Goal: Information Seeking & Learning: Check status

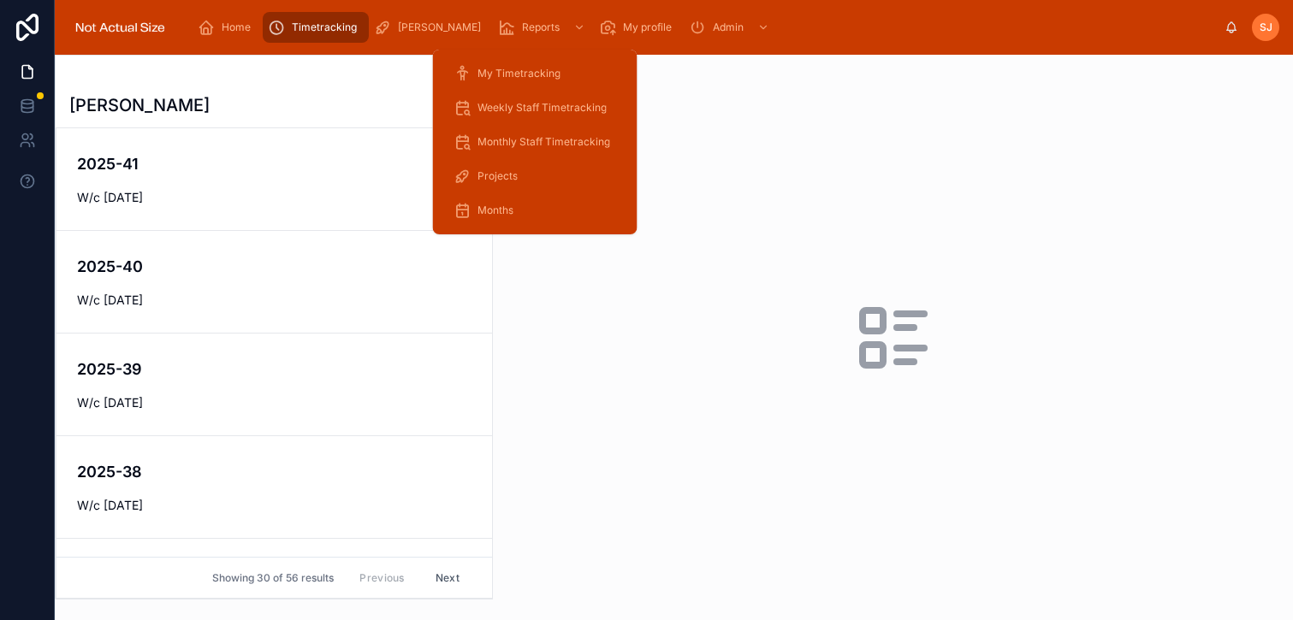
click at [500, 163] on div "Projects" at bounding box center [534, 176] width 163 height 27
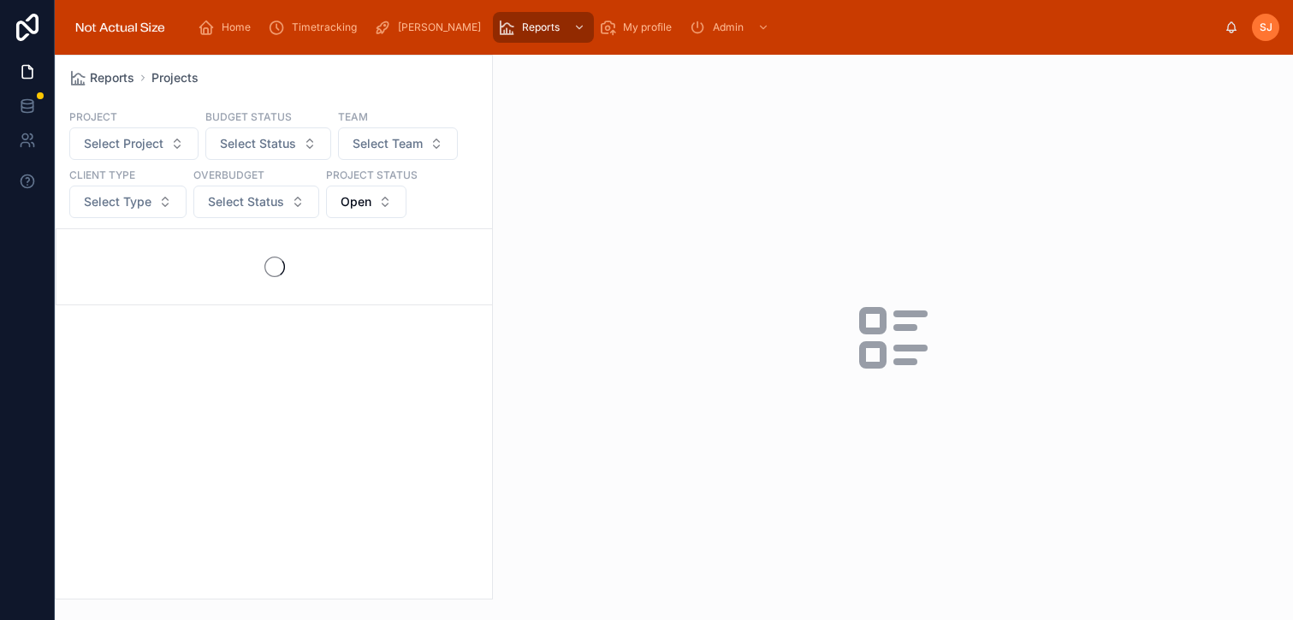
click at [305, 75] on div "Reports Projects" at bounding box center [273, 77] width 409 height 17
click at [248, 216] on button "Select Status" at bounding box center [256, 202] width 126 height 33
click at [200, 277] on div "Overbudget" at bounding box center [256, 270] width 240 height 27
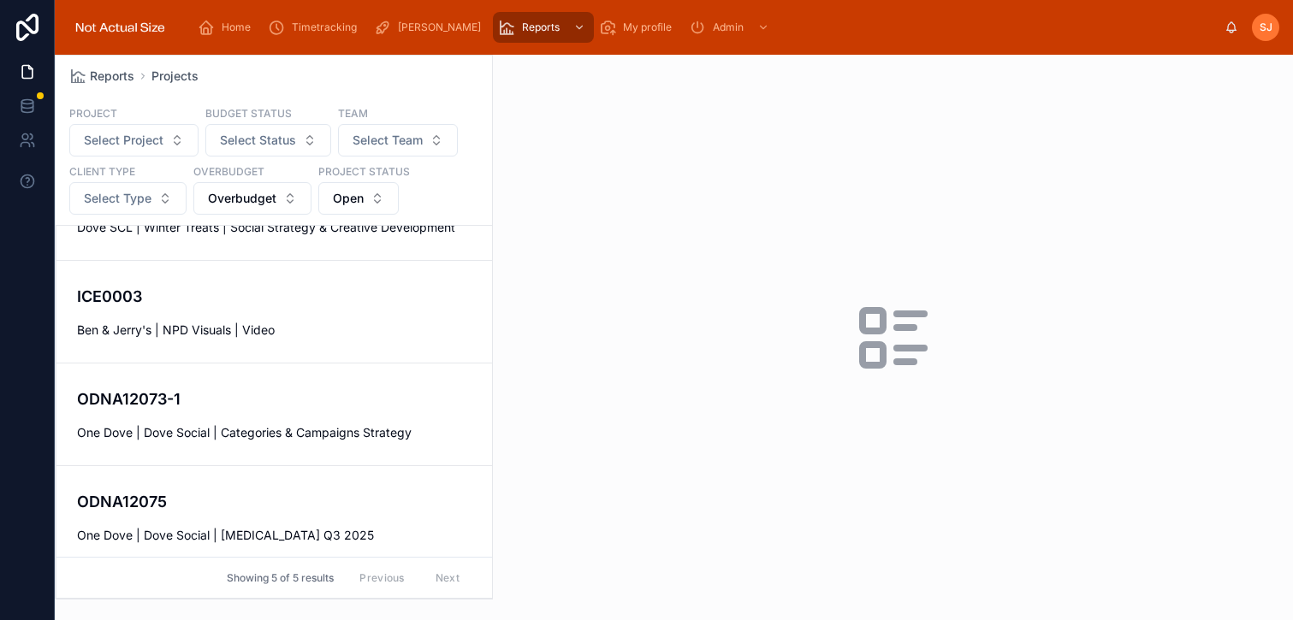
scroll to position [182, 0]
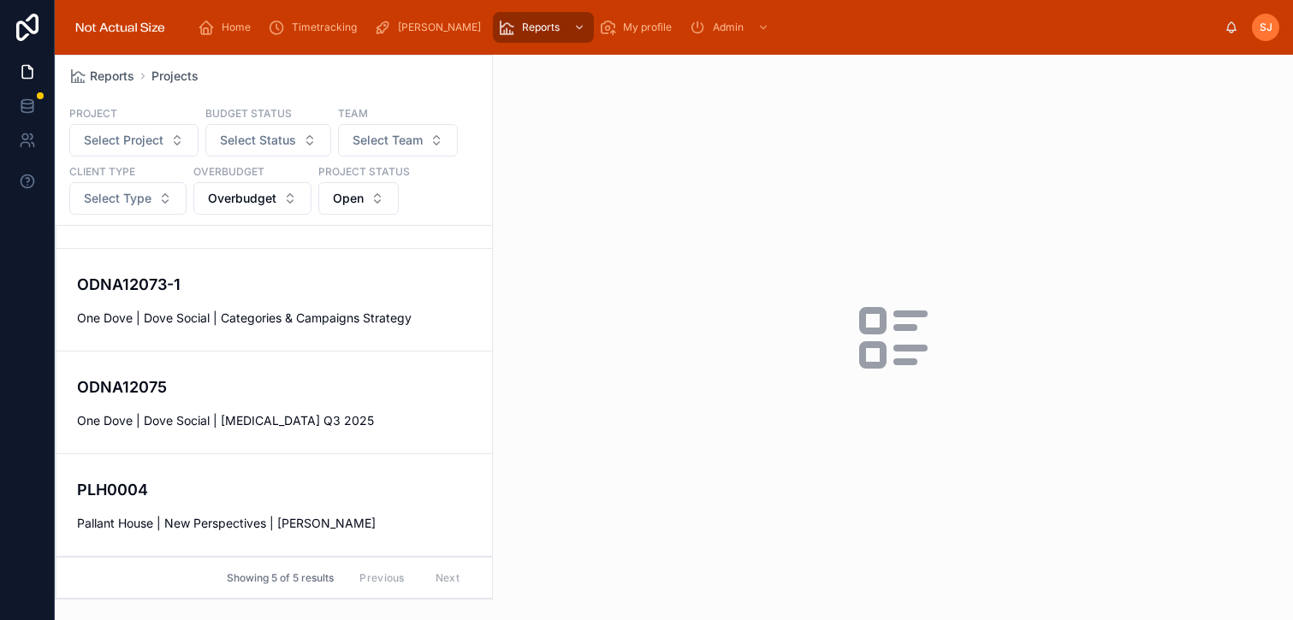
click at [290, 418] on span "One Dove | Dove Social | [MEDICAL_DATA] Q3 2025" at bounding box center [274, 420] width 394 height 17
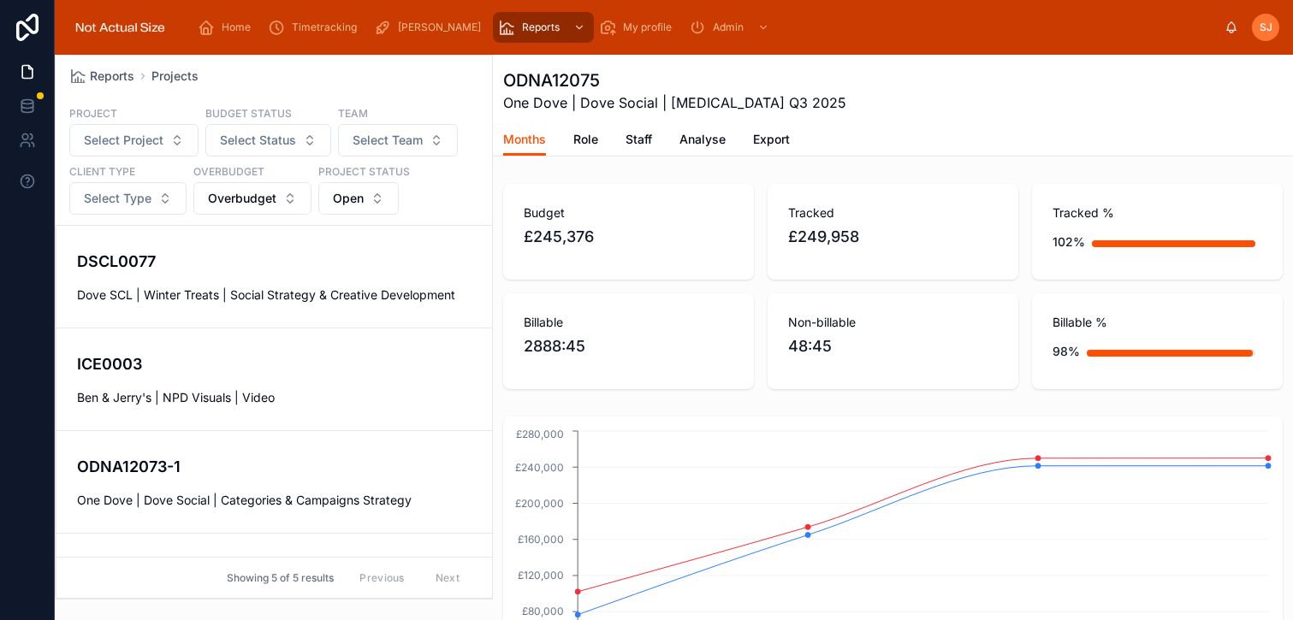
click at [312, 278] on div "DSCL0077 Dove SCL | Winter Treats | Social Strategy & Creative Development" at bounding box center [274, 277] width 394 height 54
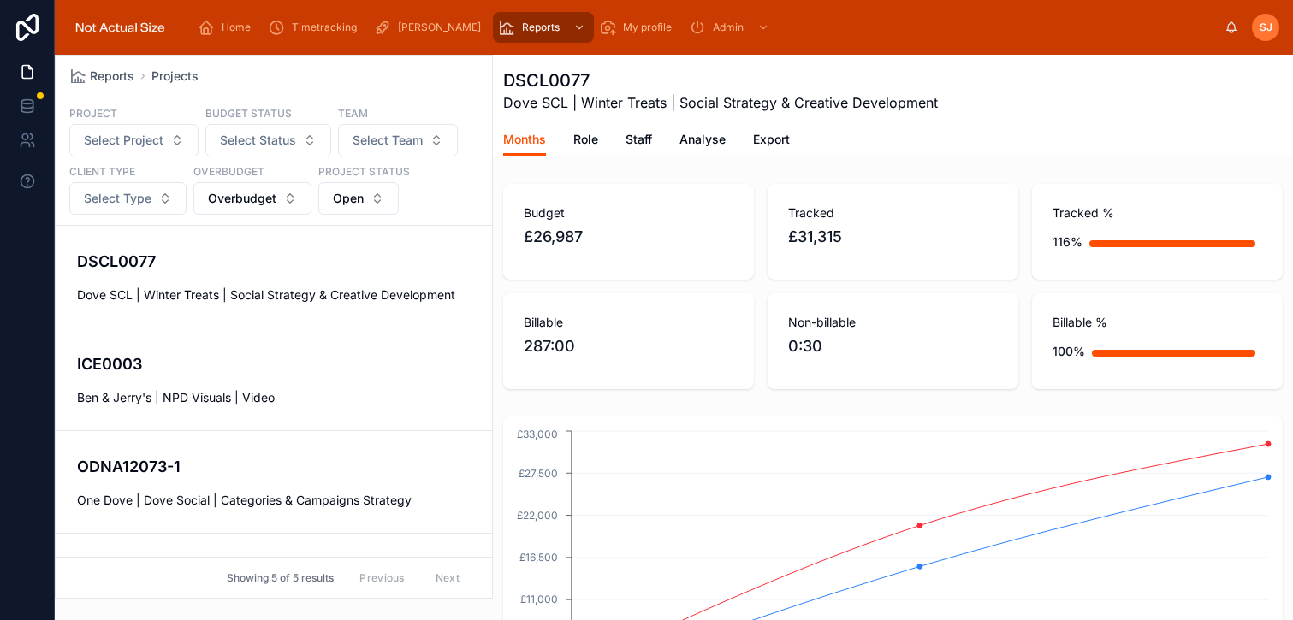
click at [357, 389] on span "Ben & Jerry's | NPD Visuals | Video" at bounding box center [274, 397] width 394 height 17
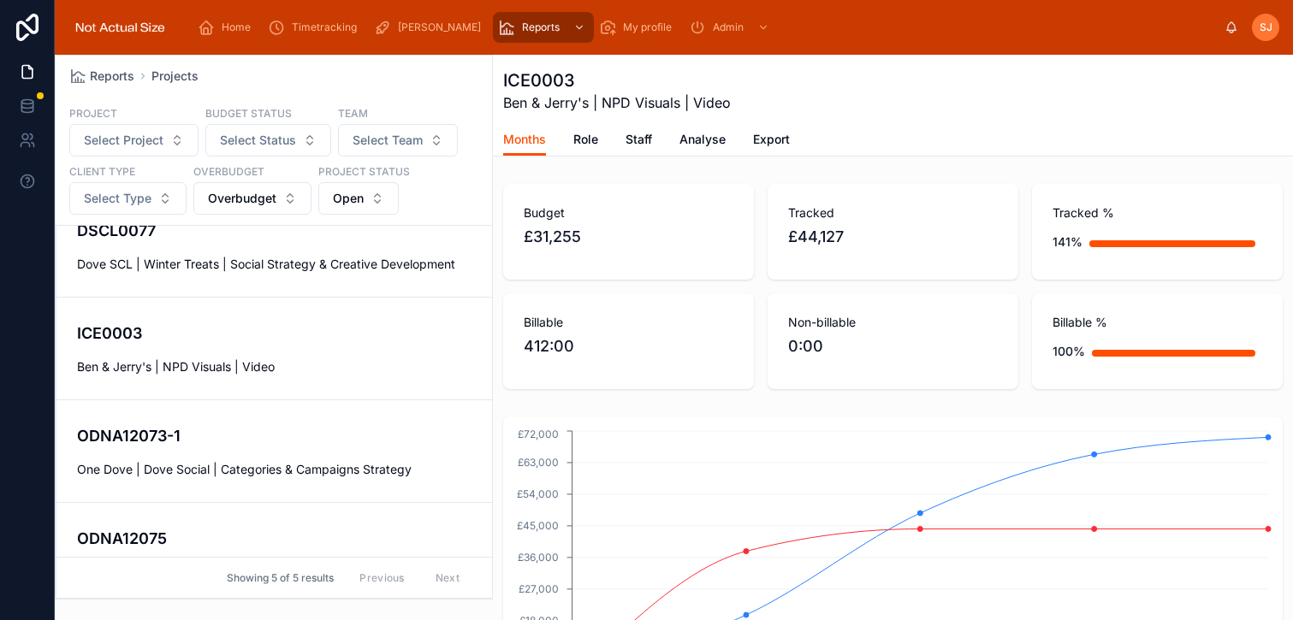
scroll to position [47, 0]
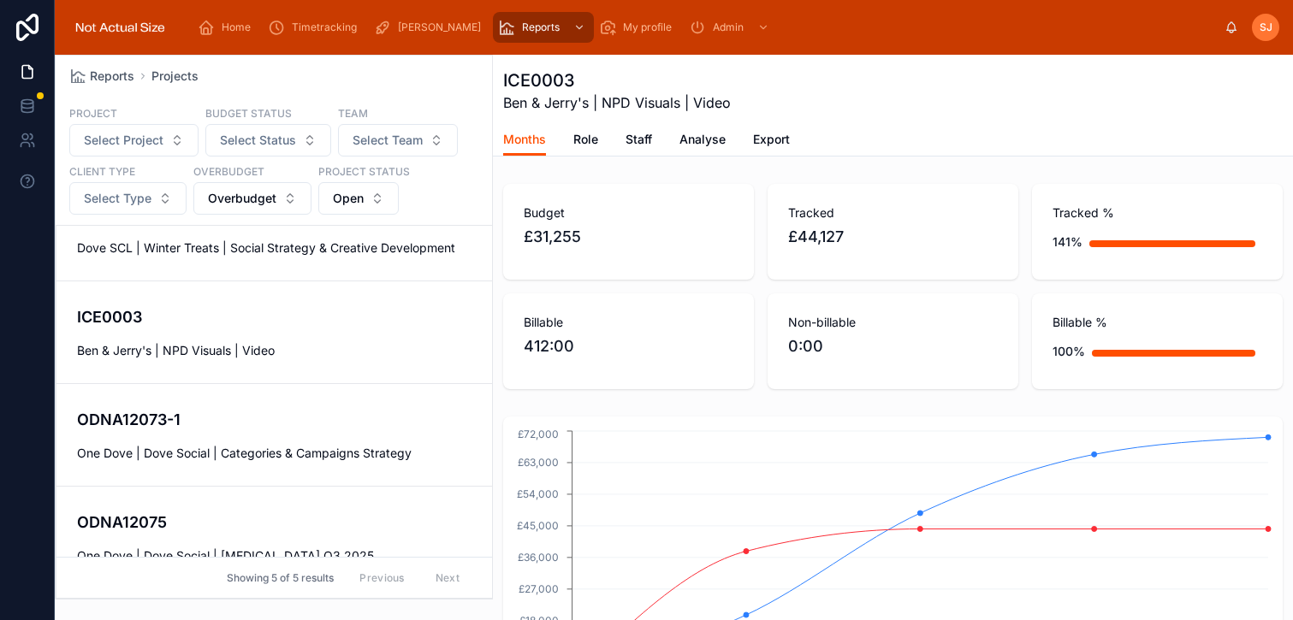
click at [358, 418] on h4 "ODNA12073-1" at bounding box center [274, 419] width 394 height 23
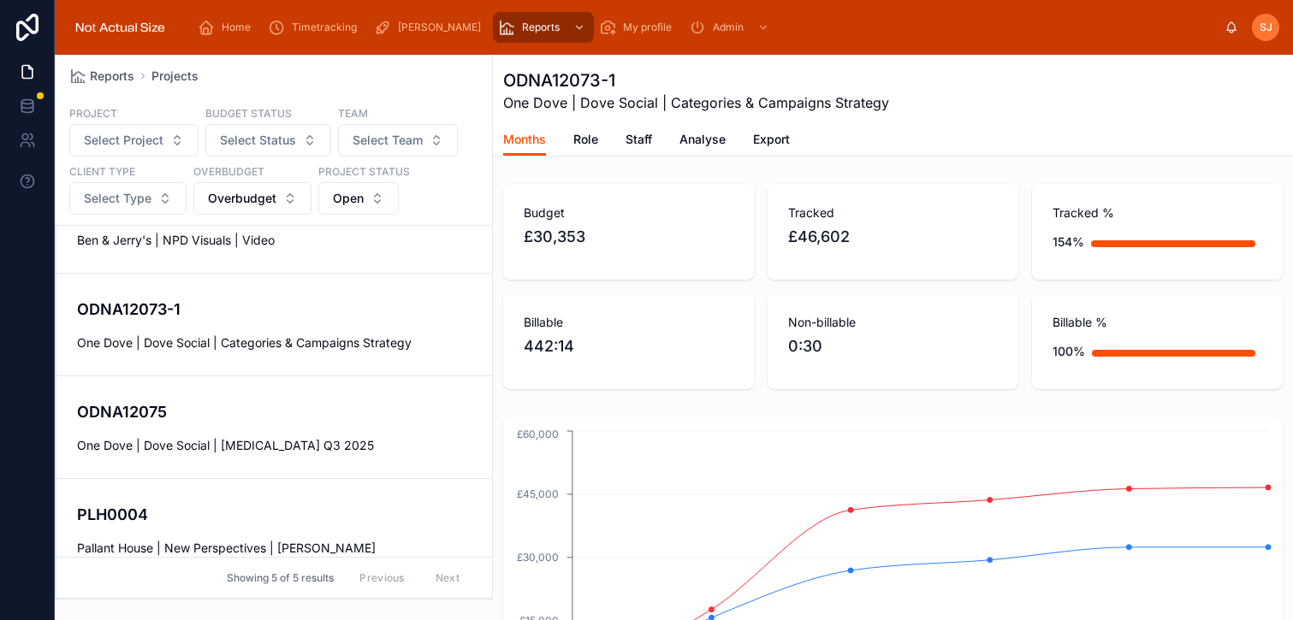
scroll to position [182, 0]
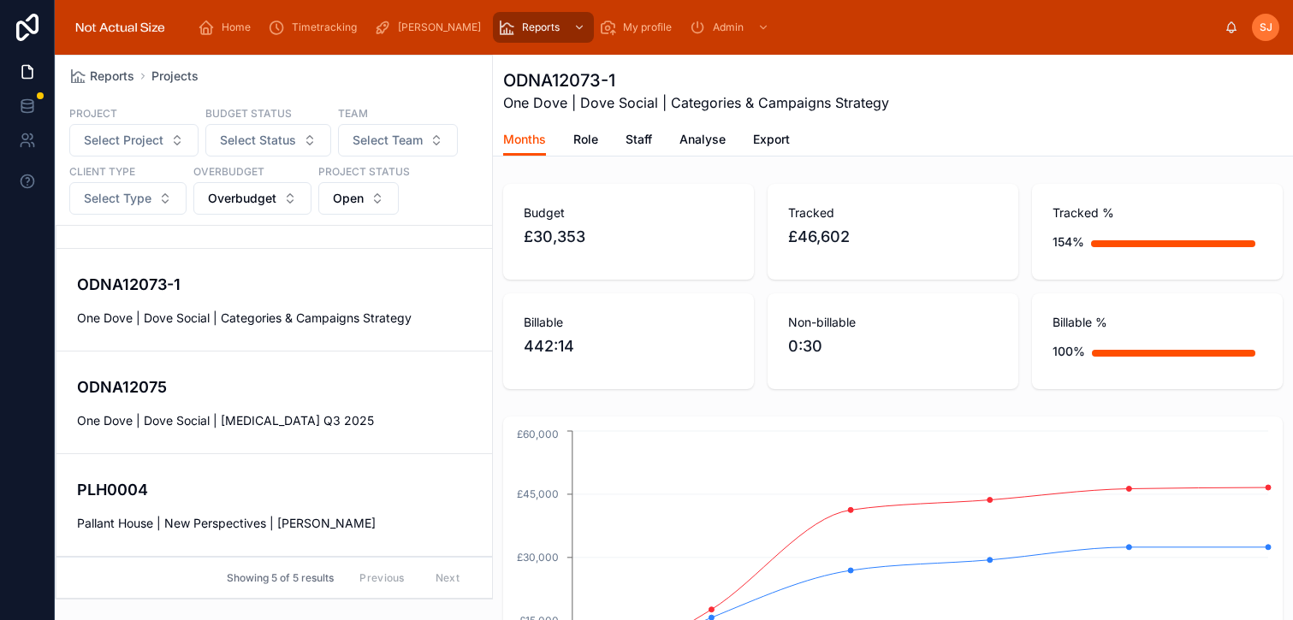
click at [260, 494] on h4 "PLH0004" at bounding box center [274, 489] width 394 height 23
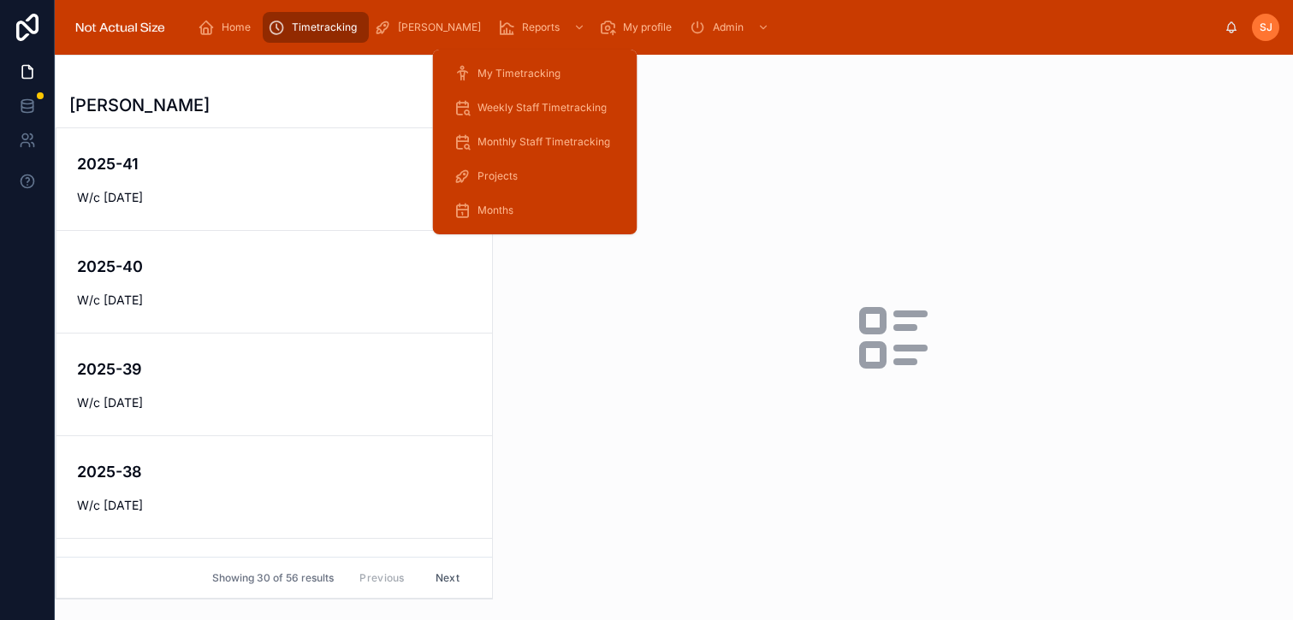
click at [522, 30] on span "Reports" at bounding box center [541, 28] width 38 height 14
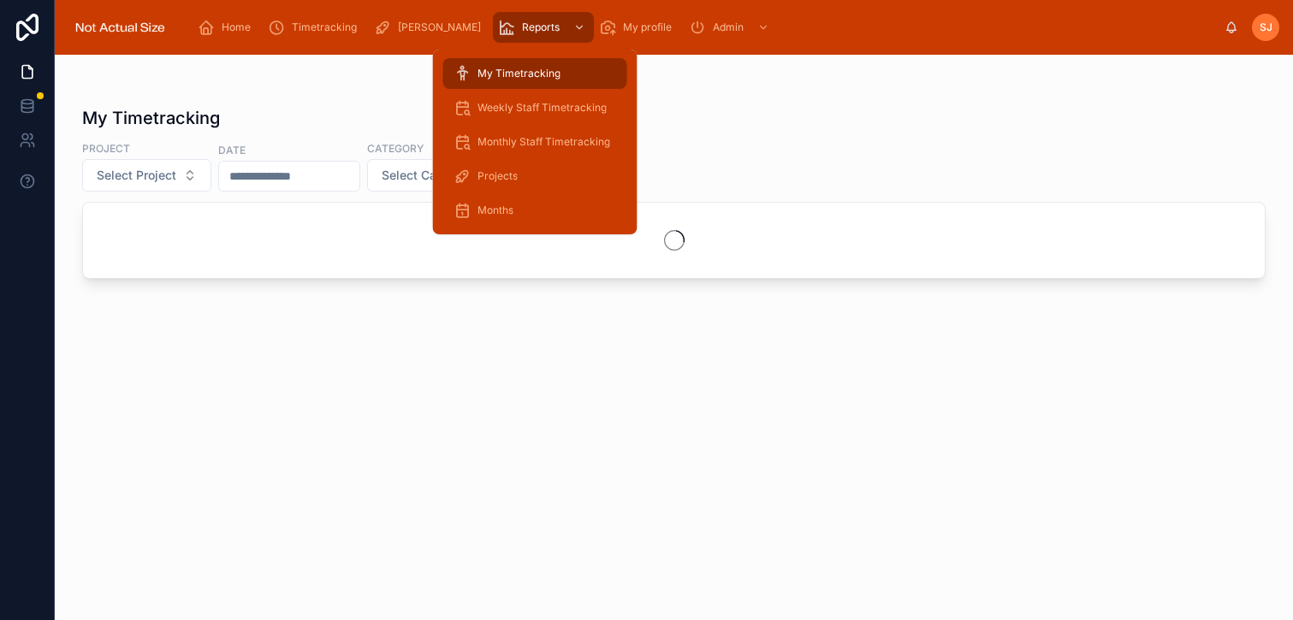
click at [504, 183] on div "Projects" at bounding box center [534, 176] width 163 height 27
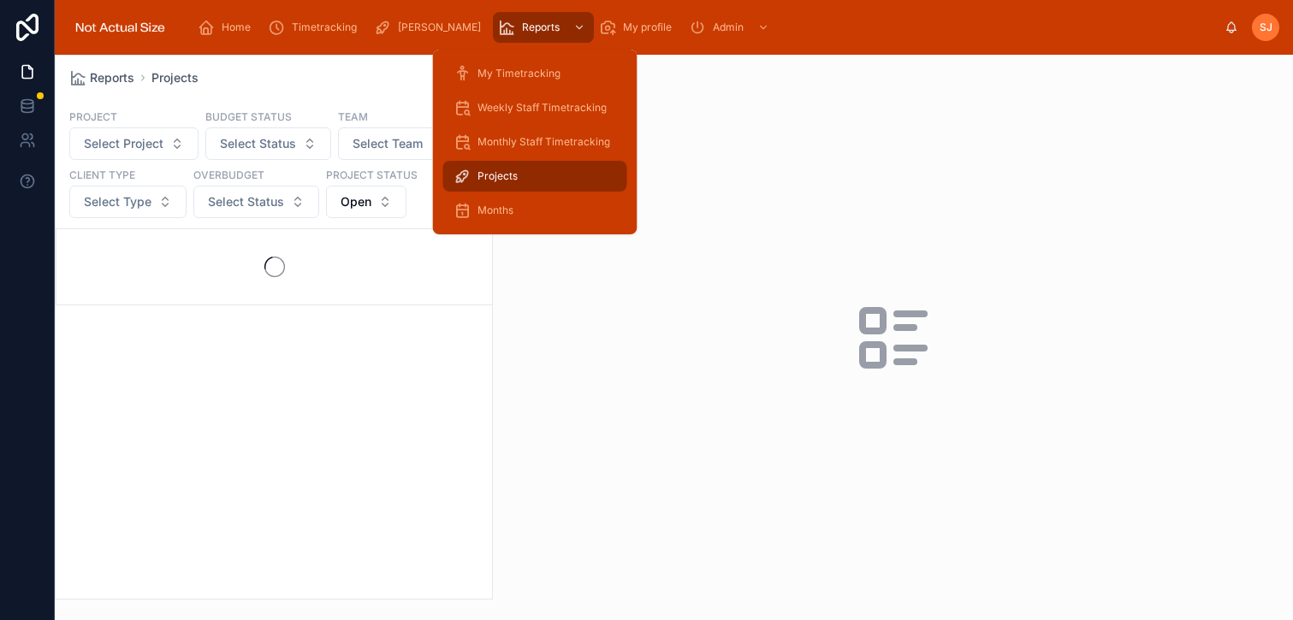
click at [486, 174] on span "Projects" at bounding box center [497, 176] width 40 height 14
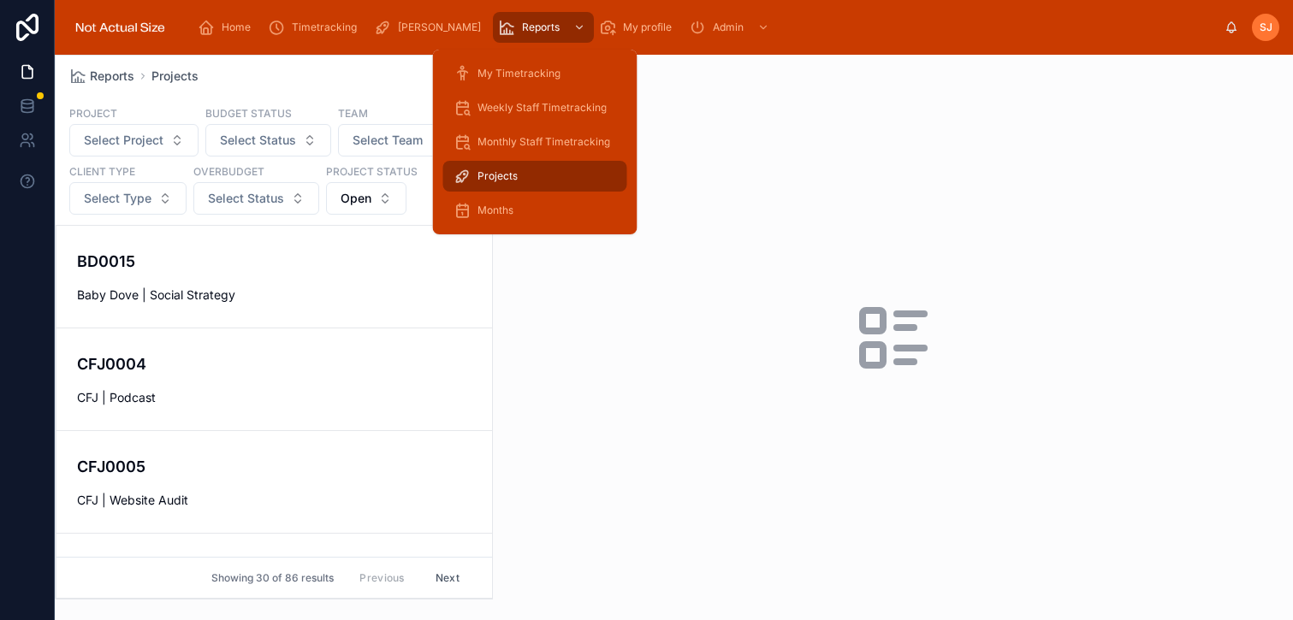
click at [513, 183] on div "Projects" at bounding box center [534, 176] width 163 height 27
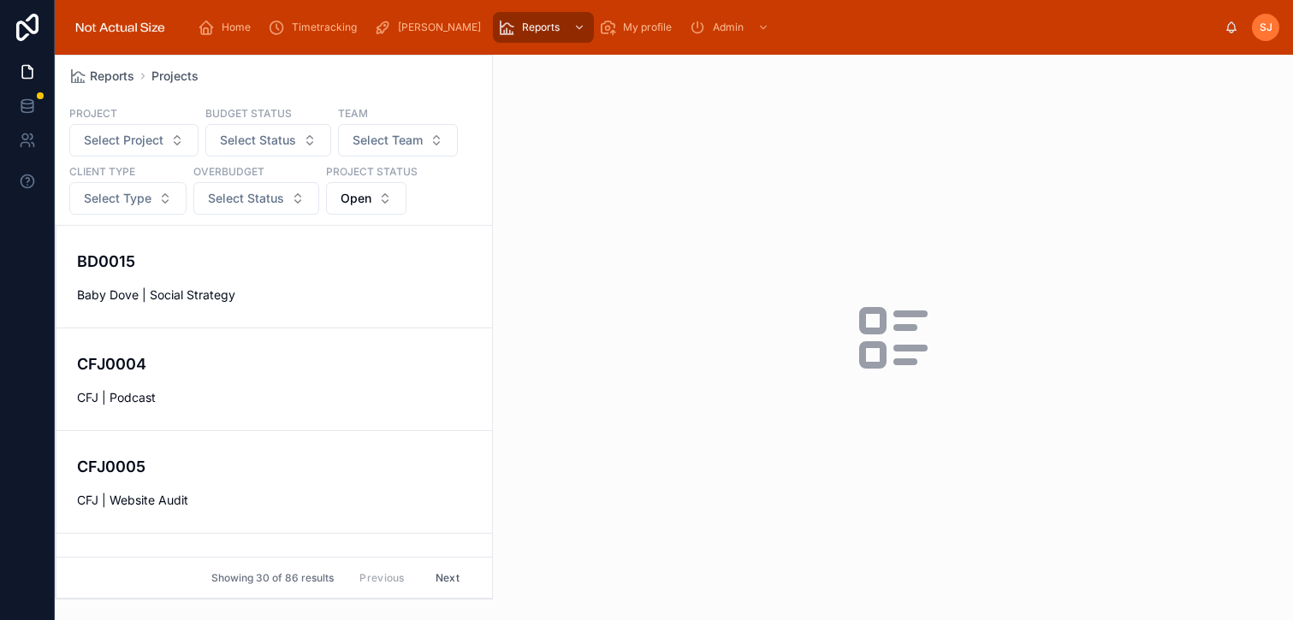
click at [231, 210] on button "Select Status" at bounding box center [256, 198] width 126 height 33
click at [203, 273] on div "Overbudget" at bounding box center [256, 266] width 240 height 27
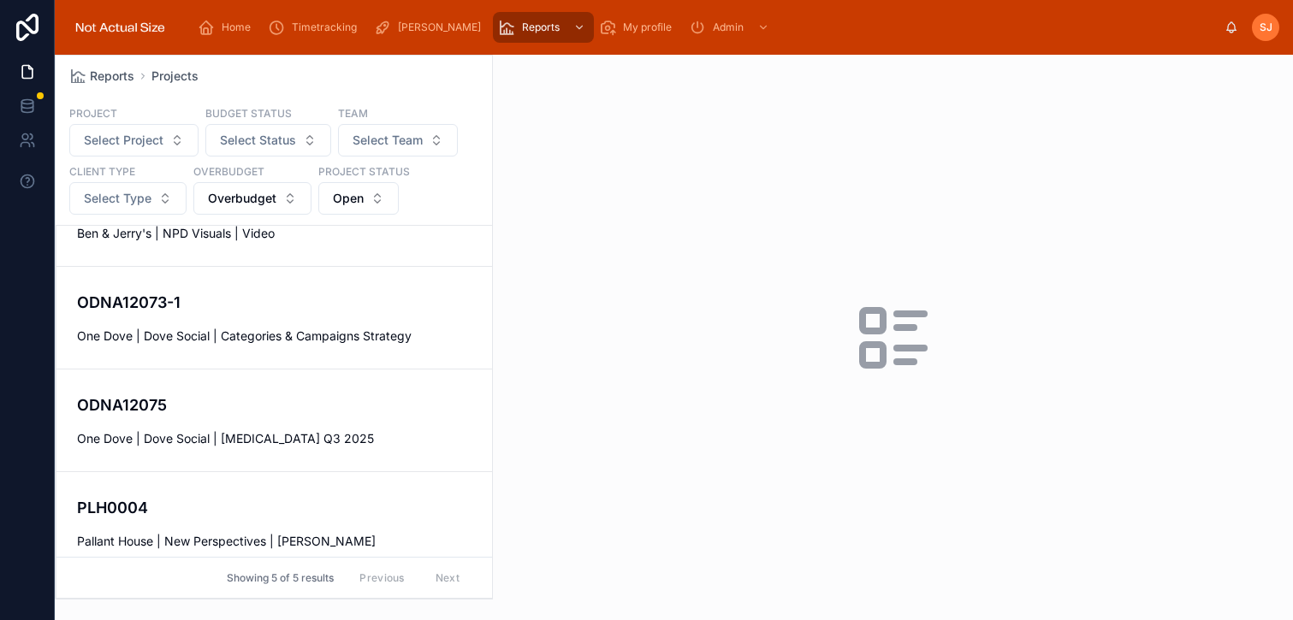
scroll to position [182, 0]
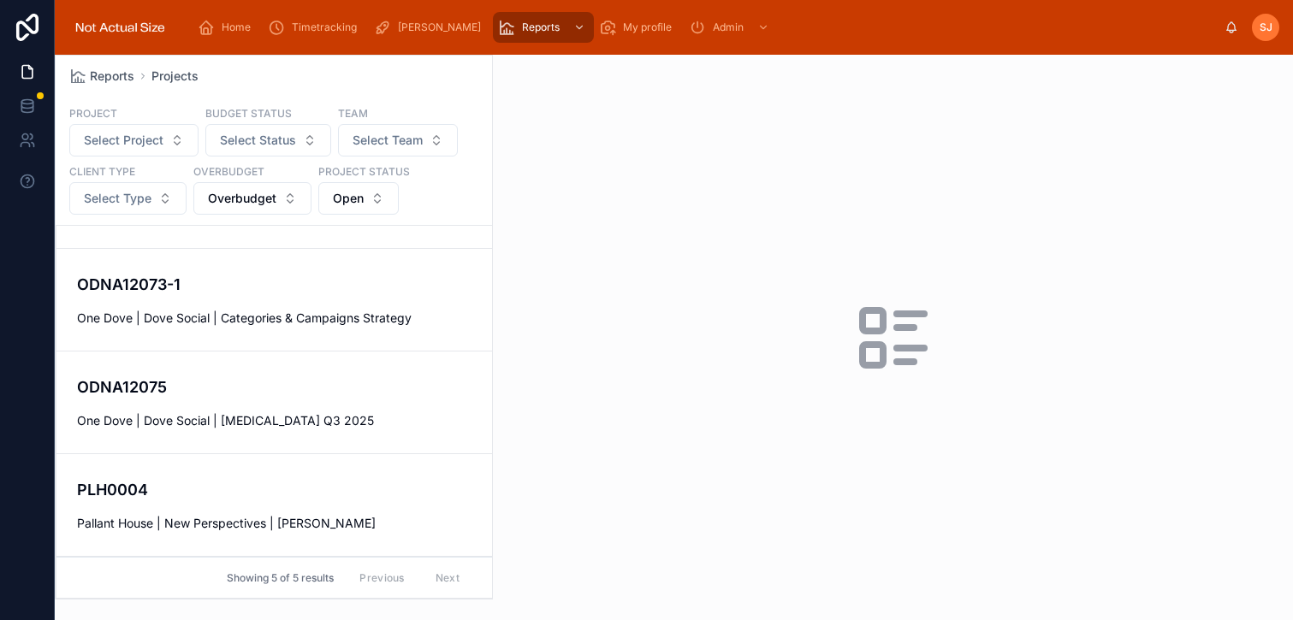
click at [368, 195] on button "Open" at bounding box center [358, 198] width 80 height 33
click at [340, 317] on div "Closed" at bounding box center [359, 321] width 240 height 27
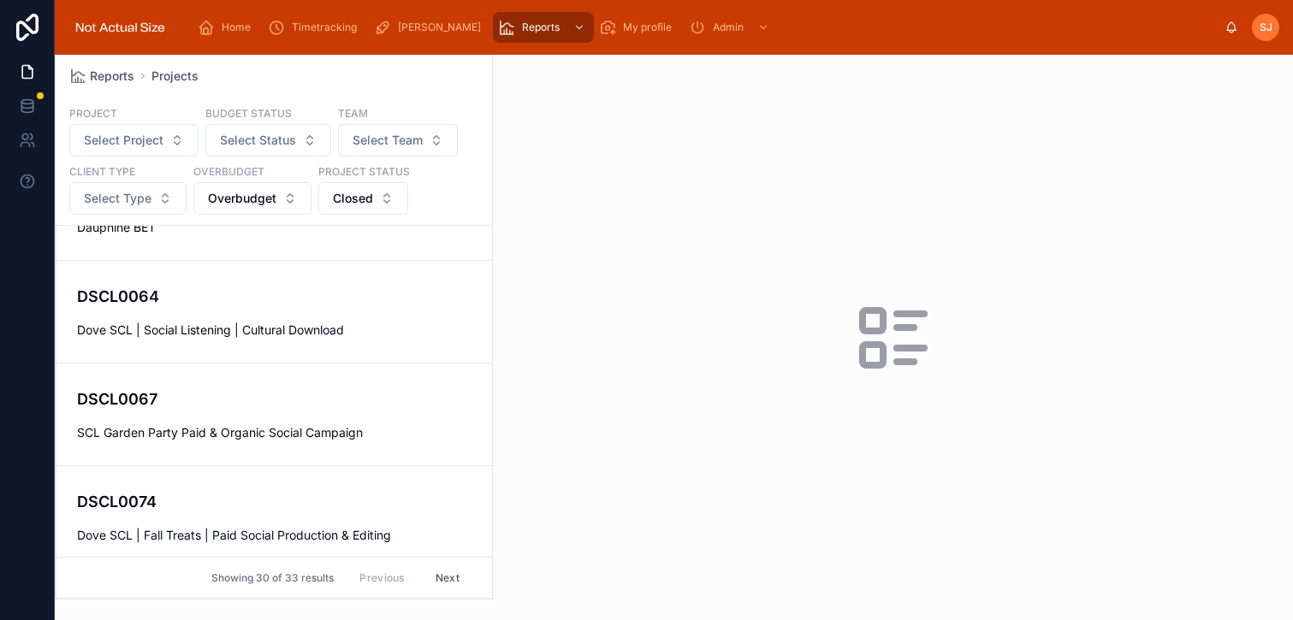
scroll to position [1405, 0]
click at [367, 311] on div "DSCL0064 Dove SCL | Social Listening | Cultural Download" at bounding box center [274, 309] width 394 height 54
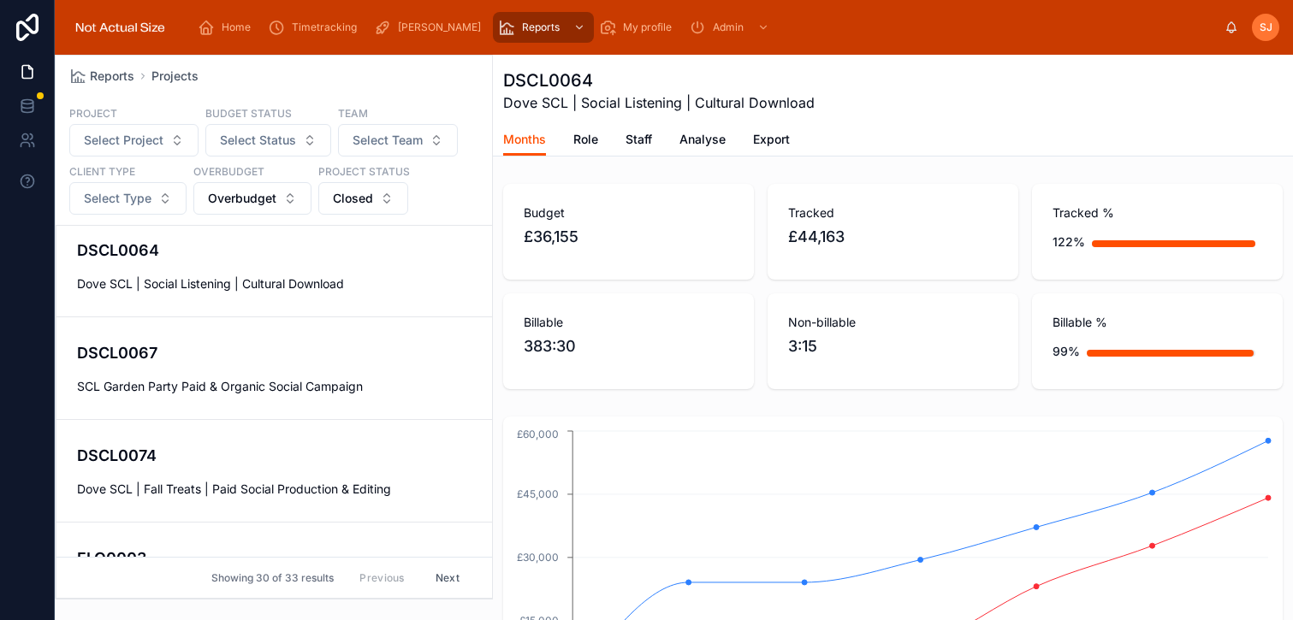
scroll to position [1459, 0]
